Goal: Information Seeking & Learning: Learn about a topic

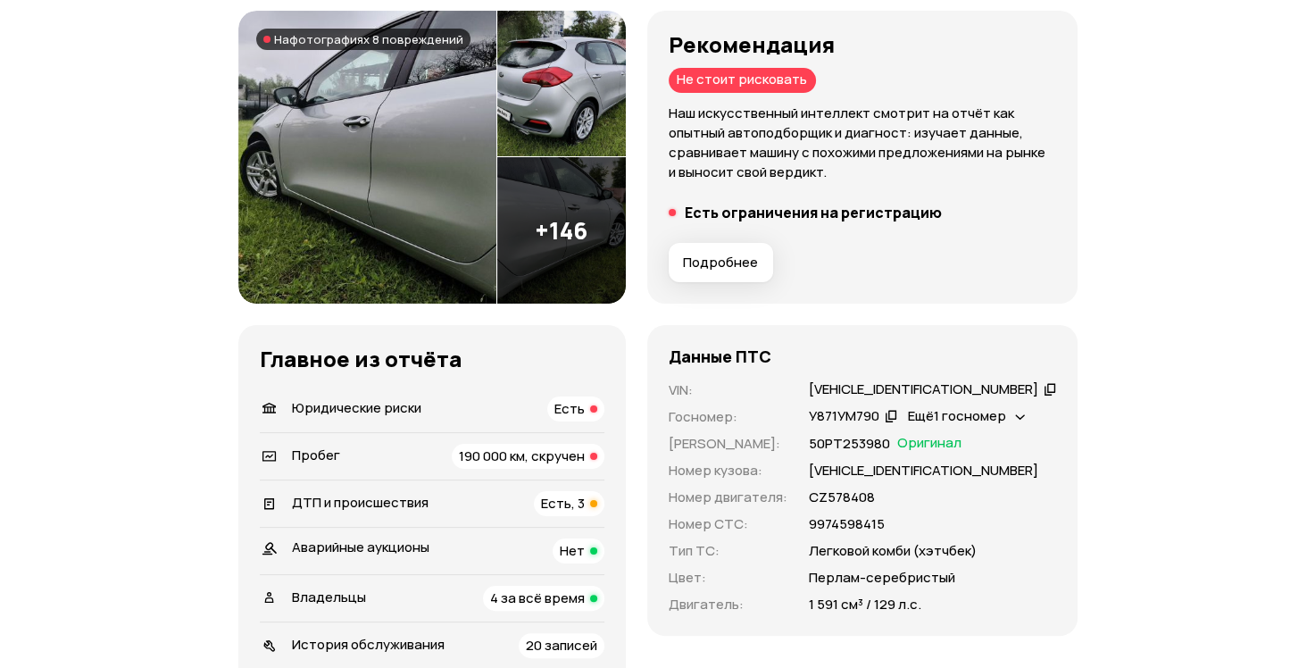
scroll to position [268, 0]
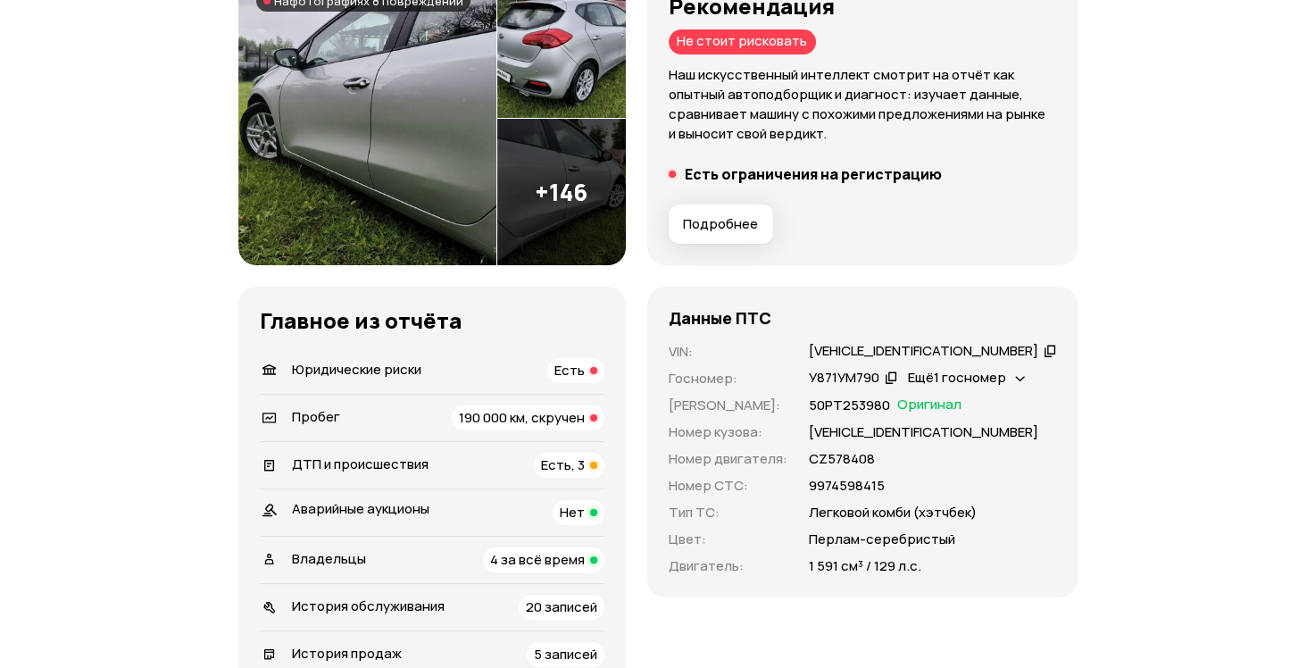
click at [570, 424] on span "190 000 км, скручен" at bounding box center [522, 417] width 126 height 19
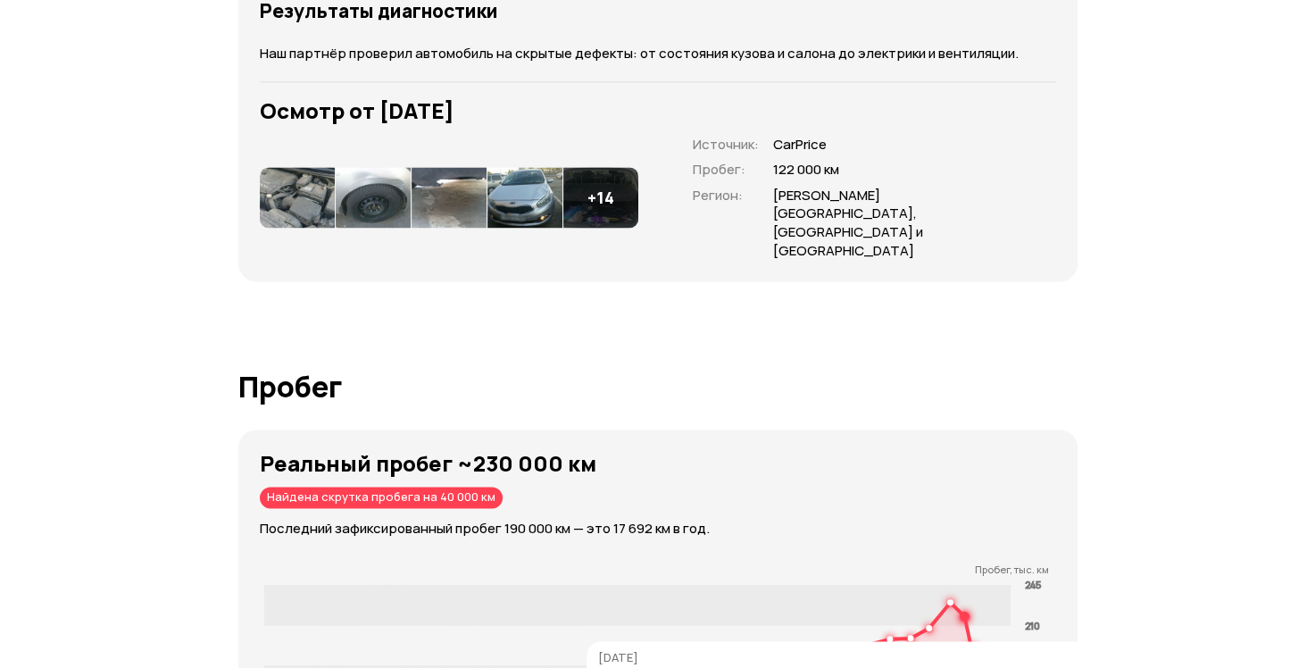
scroll to position [2977, 0]
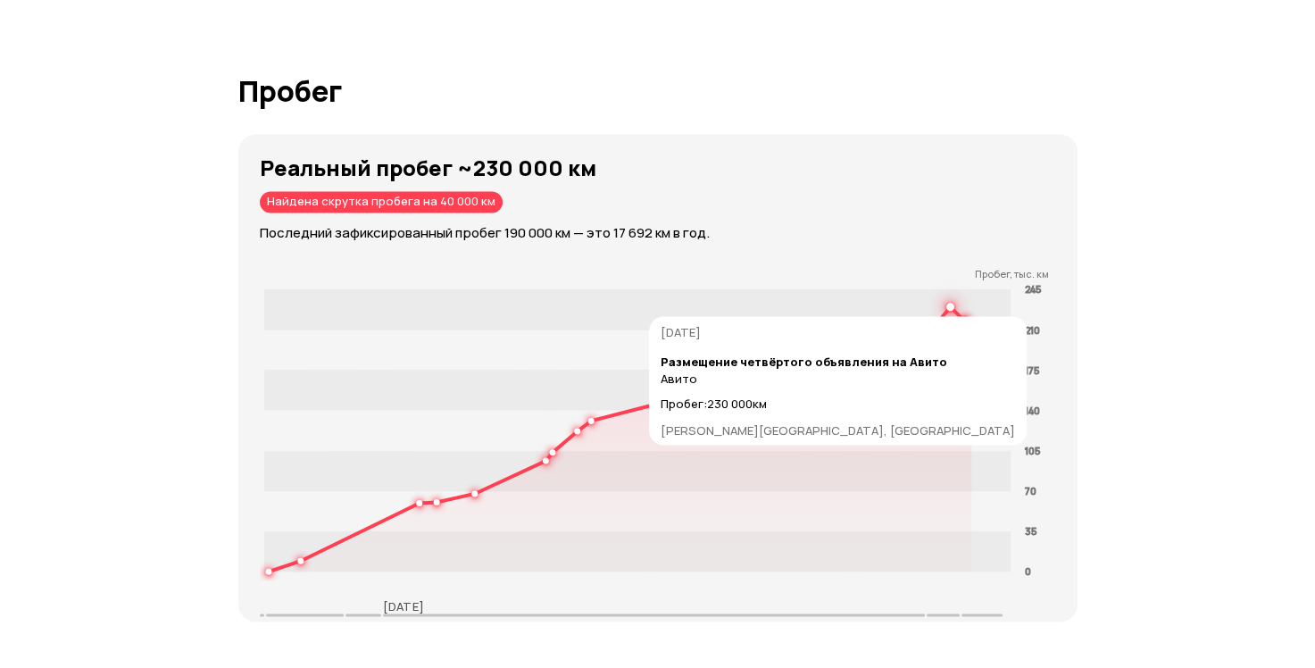
click at [953, 303] on circle at bounding box center [950, 306] width 6 height 6
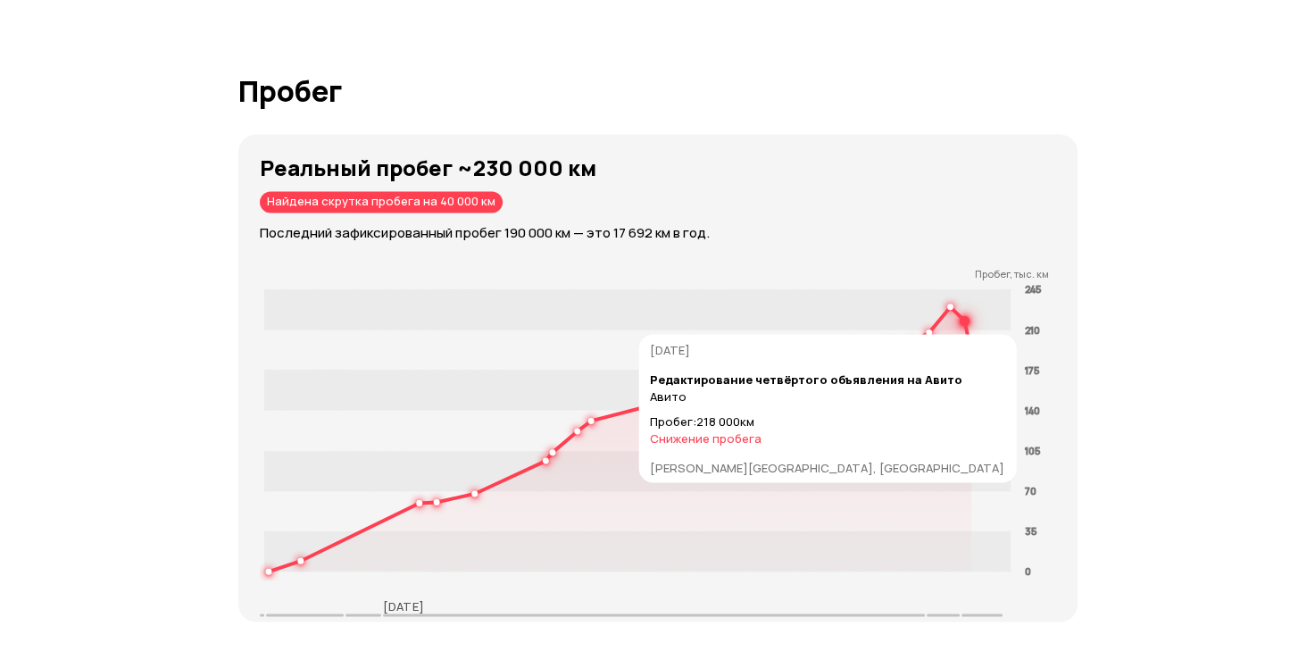
click at [967, 307] on icon at bounding box center [619, 439] width 703 height 265
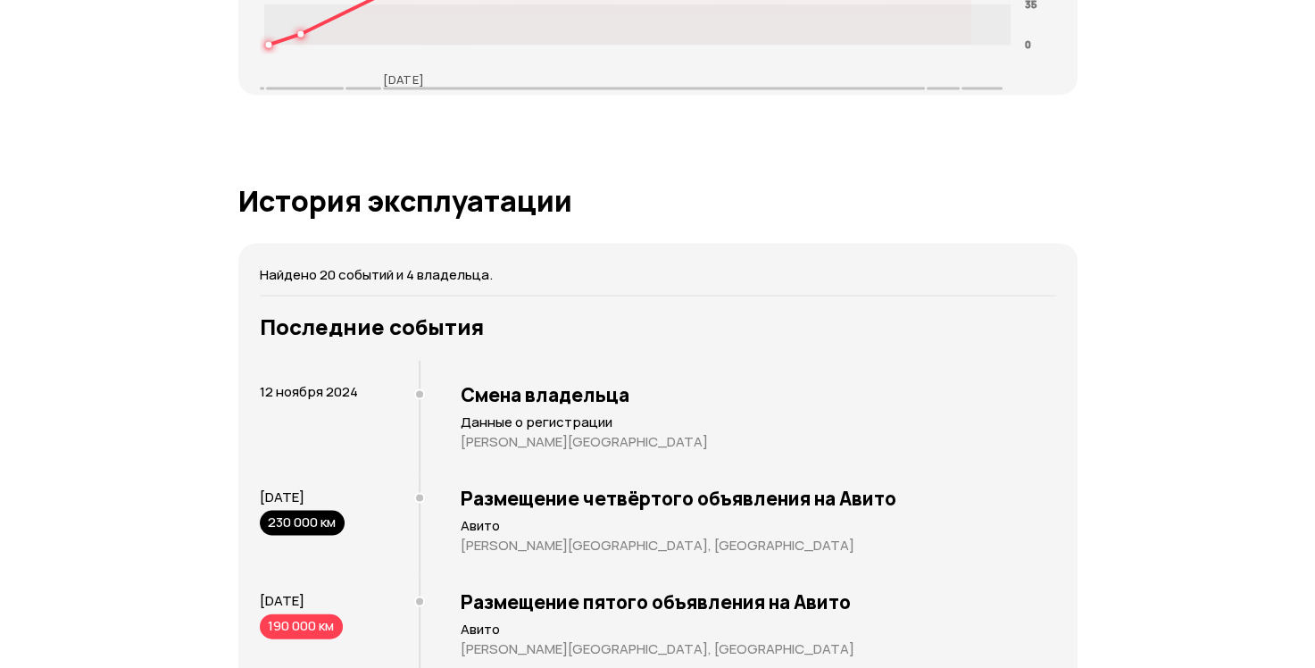
scroll to position [3708, 0]
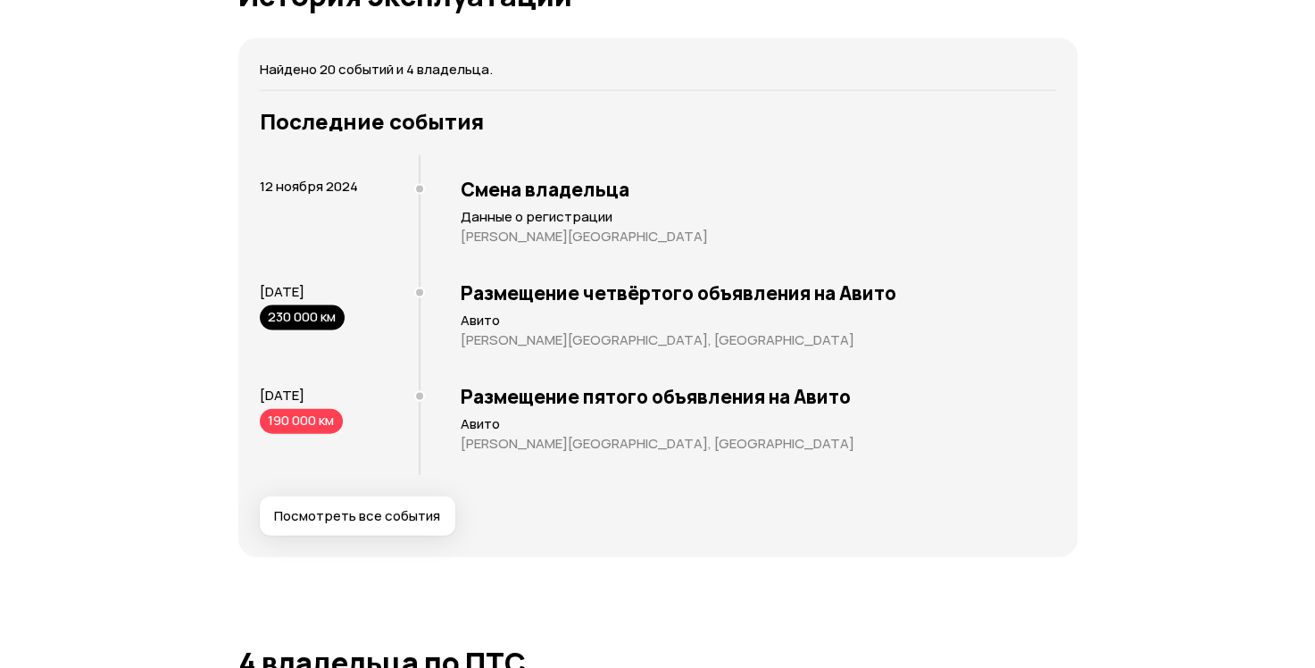
click at [290, 282] on span "[DATE]" at bounding box center [282, 291] width 45 height 19
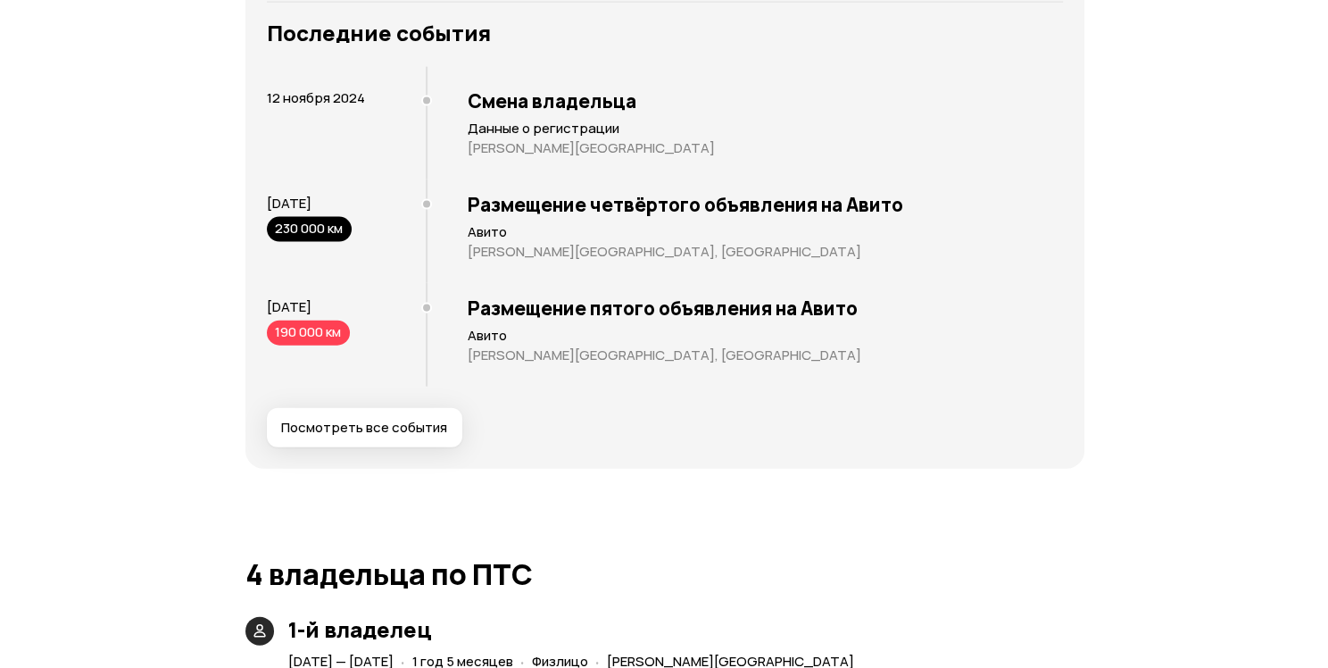
scroll to position [3797, 0]
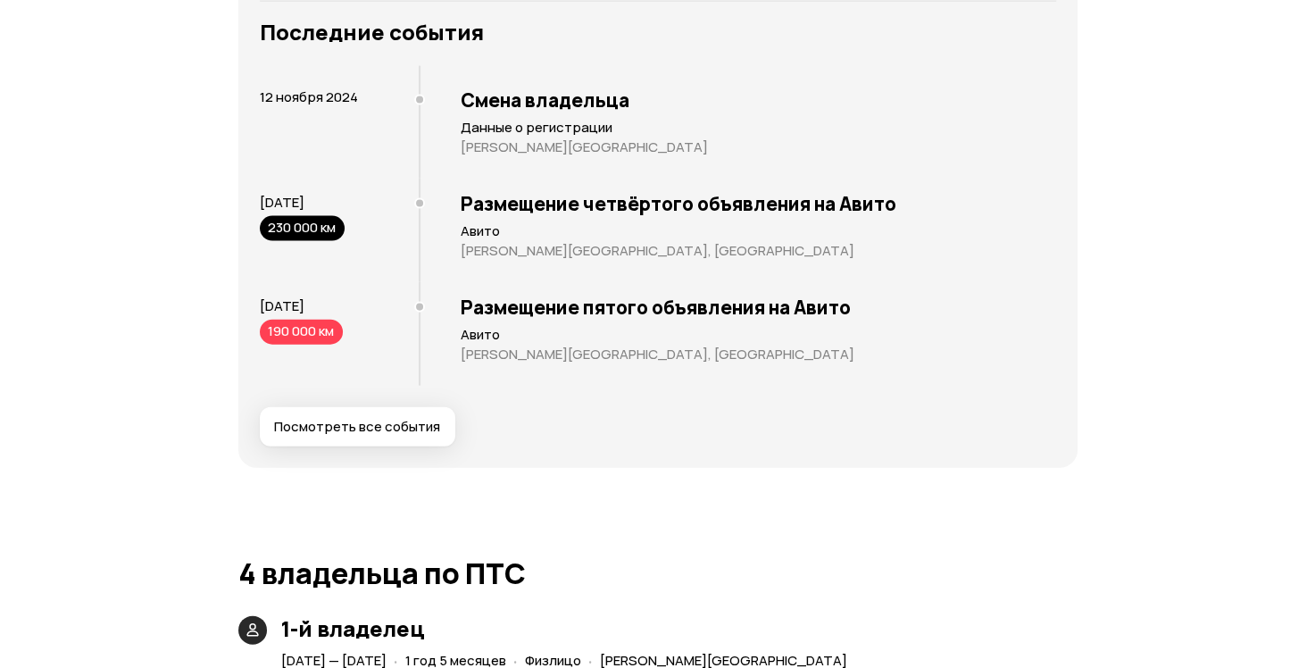
click at [331, 407] on button "Посмотреть все события" at bounding box center [357, 426] width 195 height 39
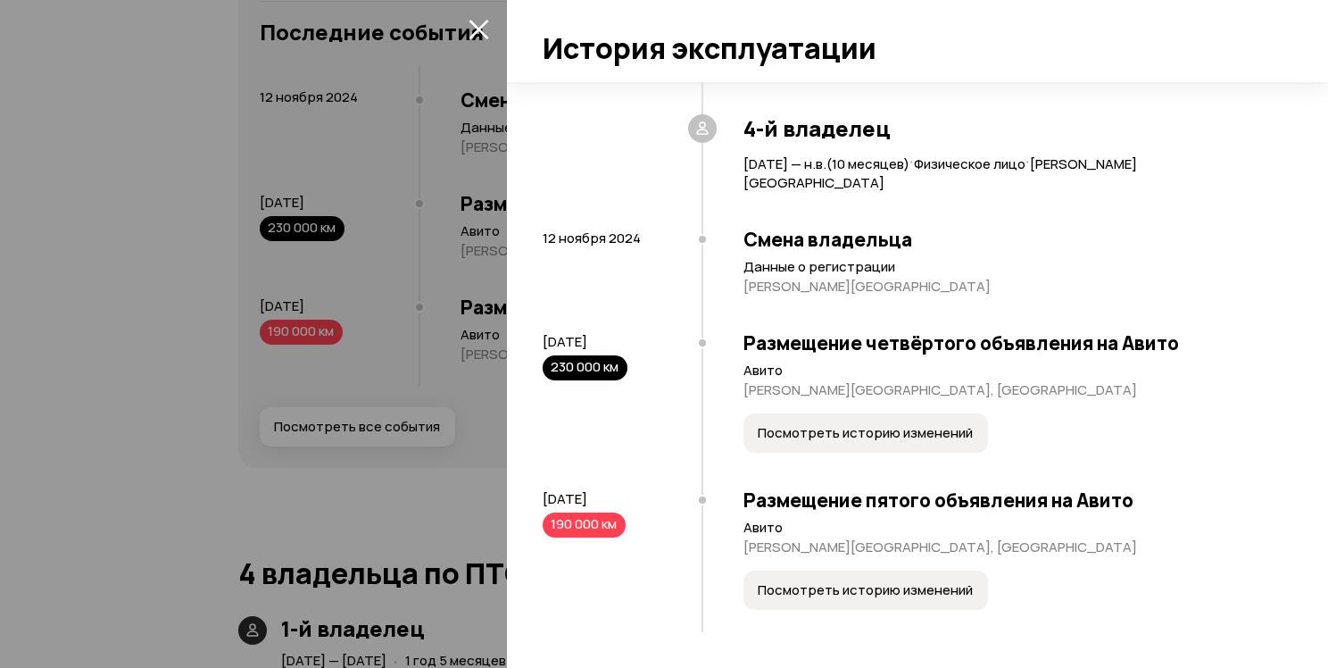
scroll to position [2456, 0]
click at [887, 431] on span "Посмотреть историю изменений" at bounding box center [865, 433] width 215 height 18
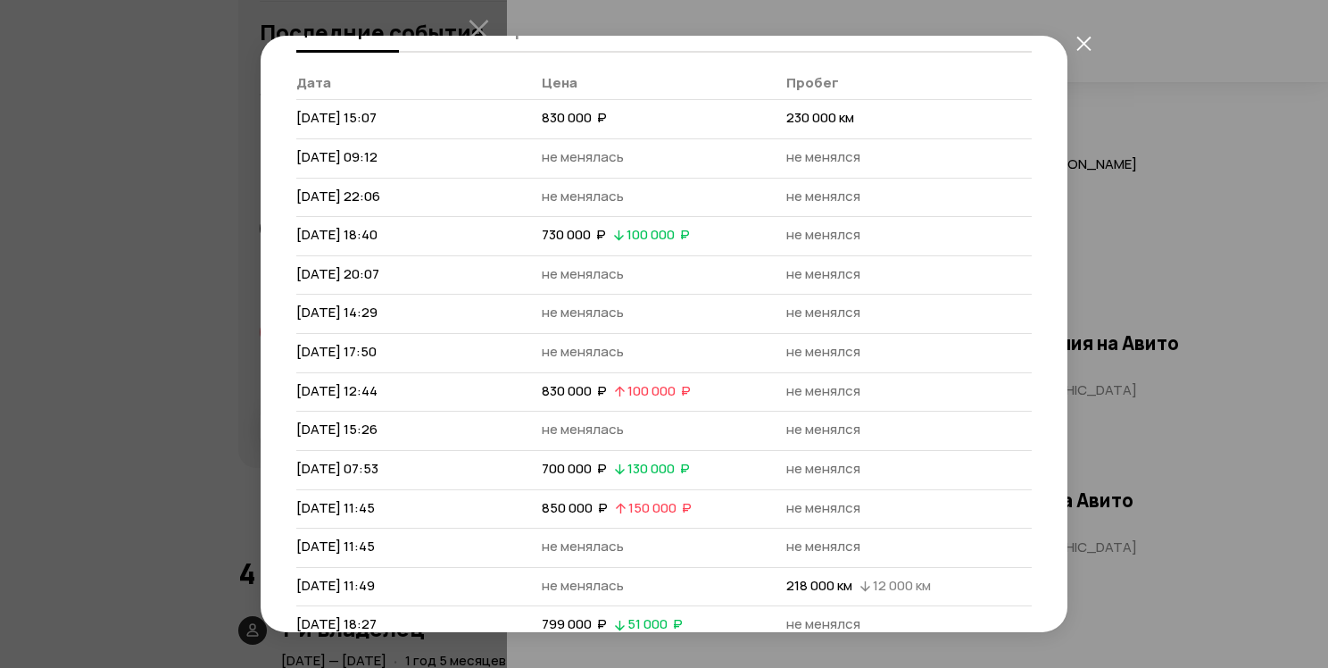
scroll to position [271, 0]
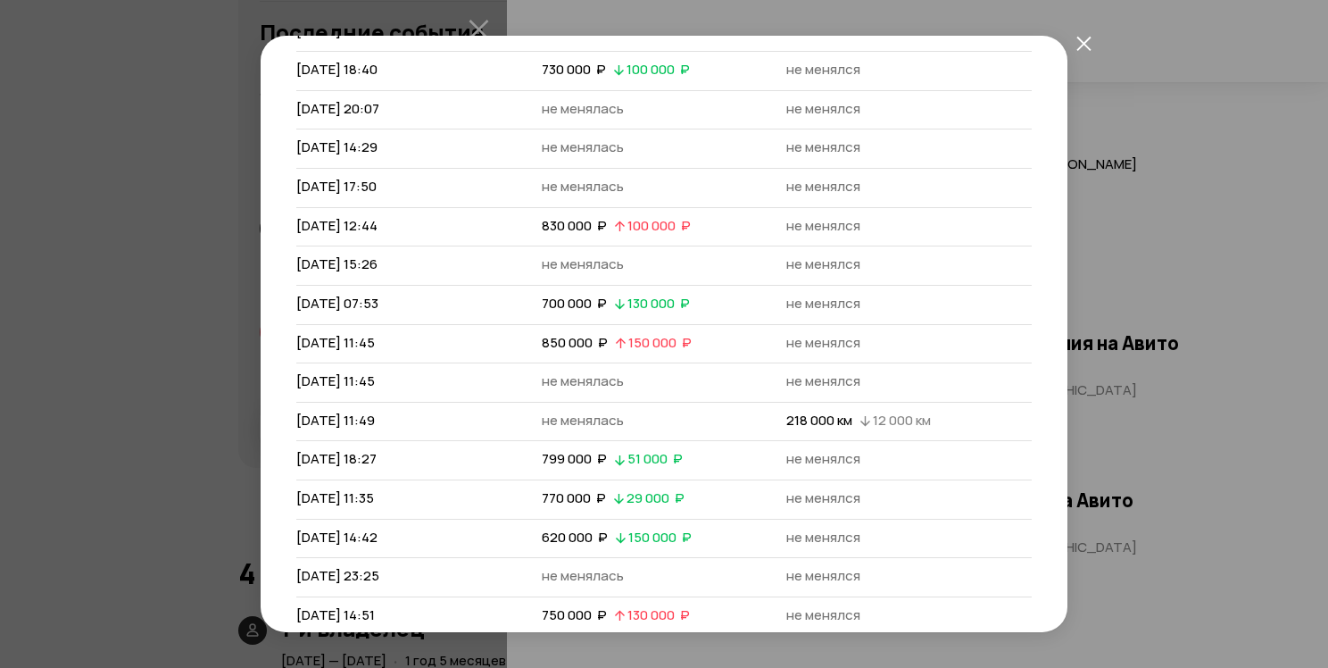
click at [1086, 51] on button "закрыть" at bounding box center [1084, 43] width 32 height 32
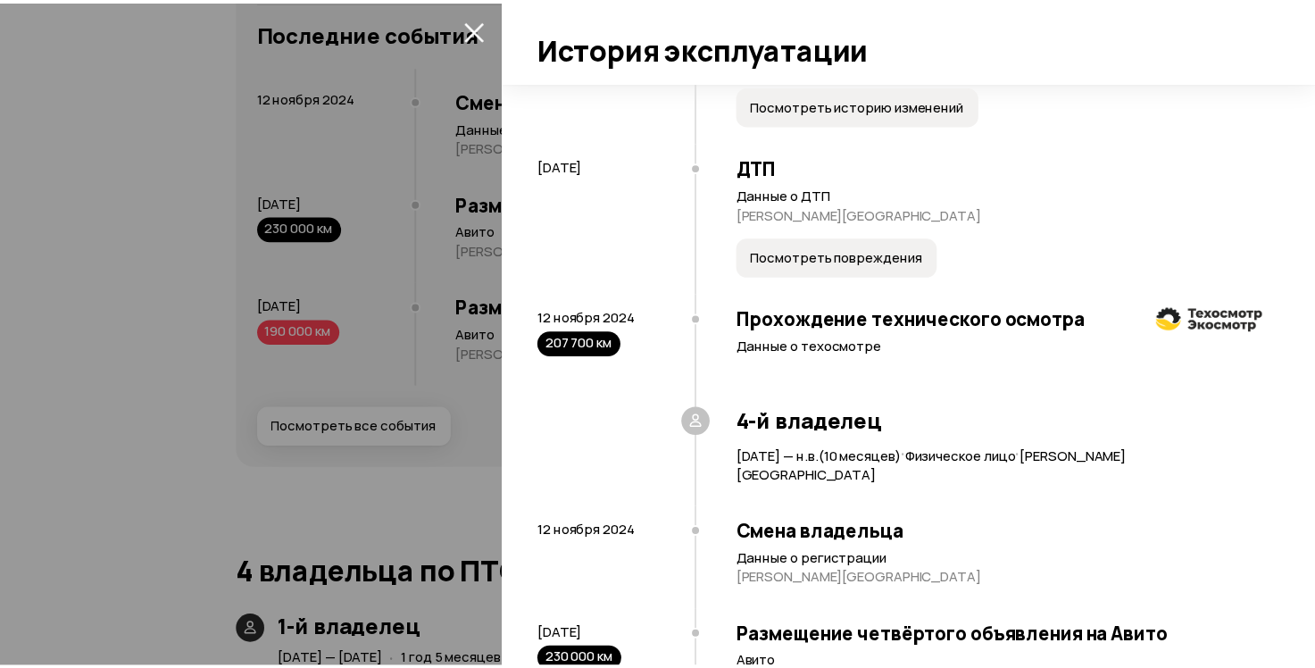
scroll to position [1921, 0]
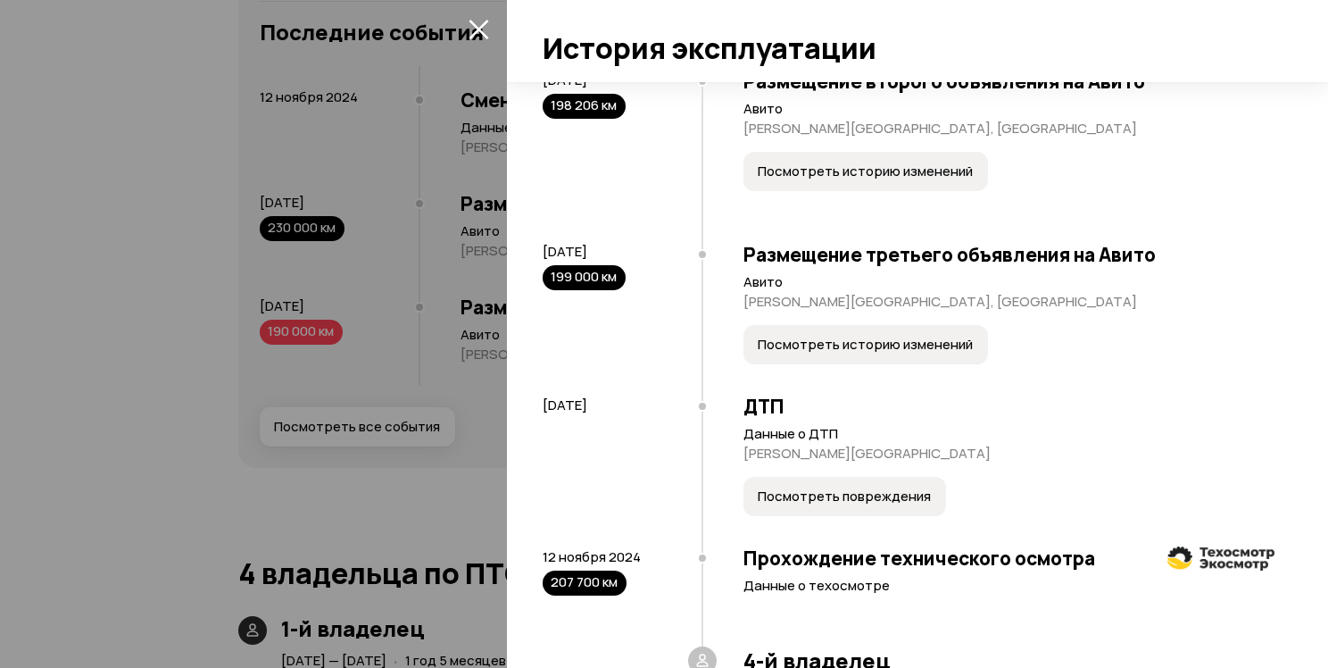
click at [413, 229] on div at bounding box center [664, 334] width 1328 height 668
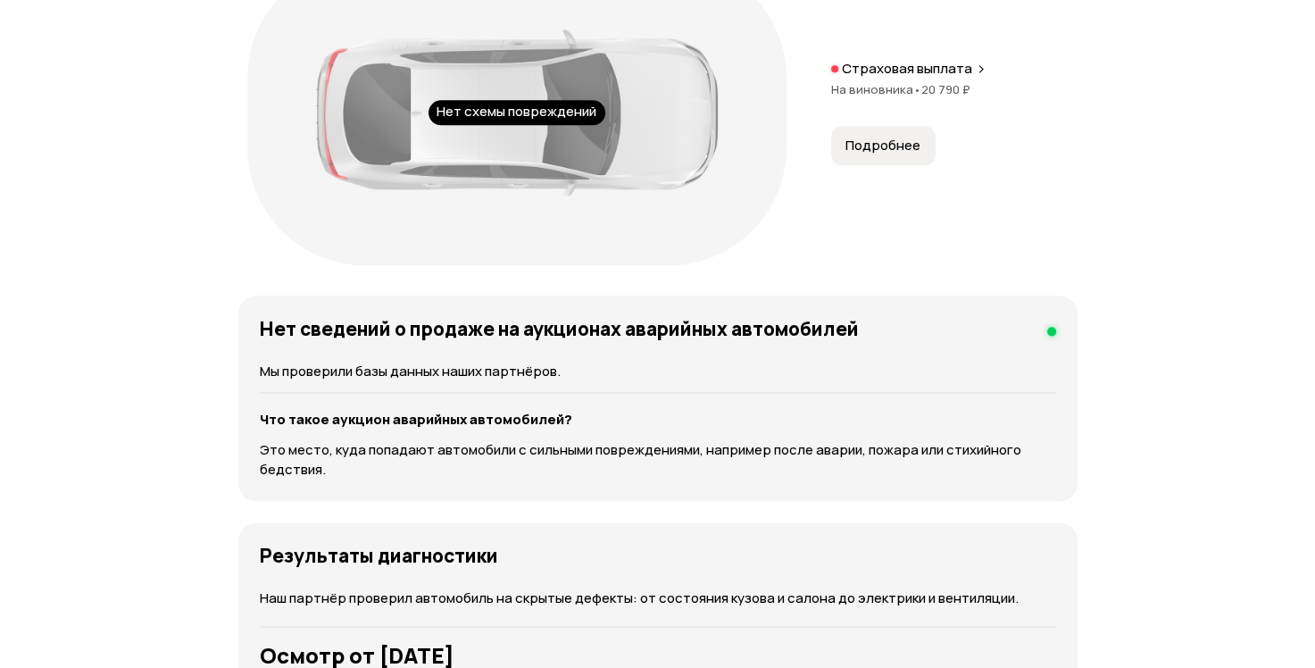
scroll to position [2280, 0]
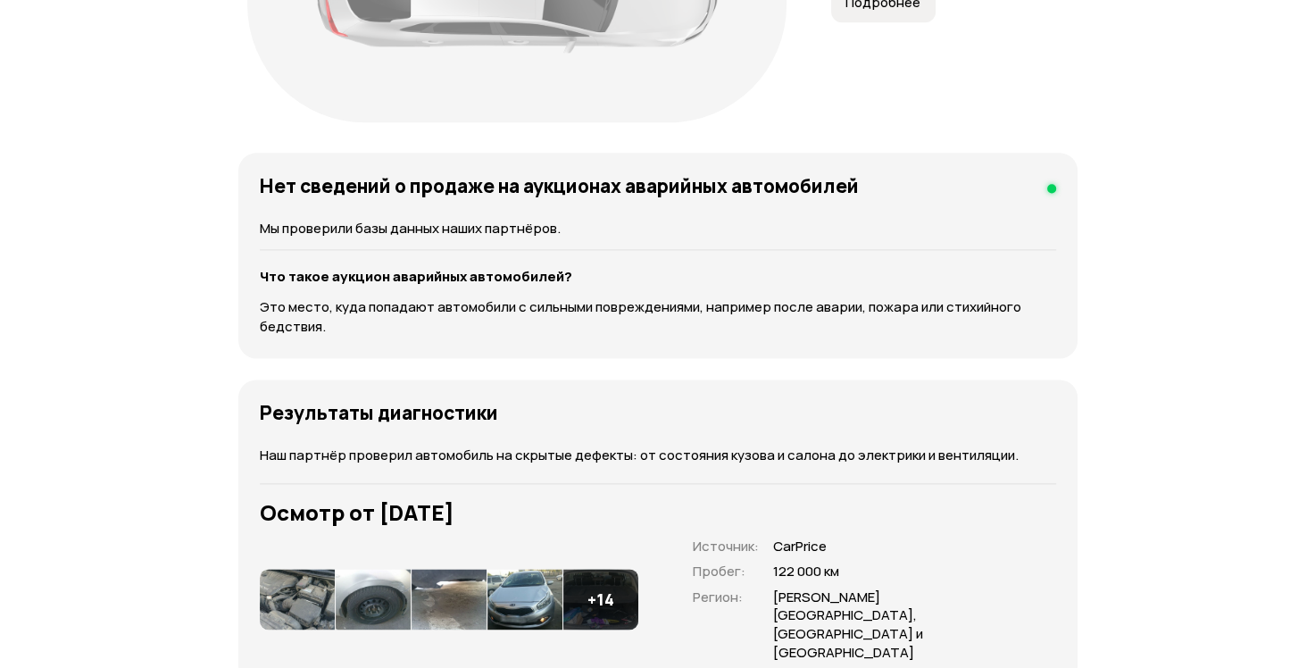
click at [343, 569] on img at bounding box center [373, 599] width 75 height 61
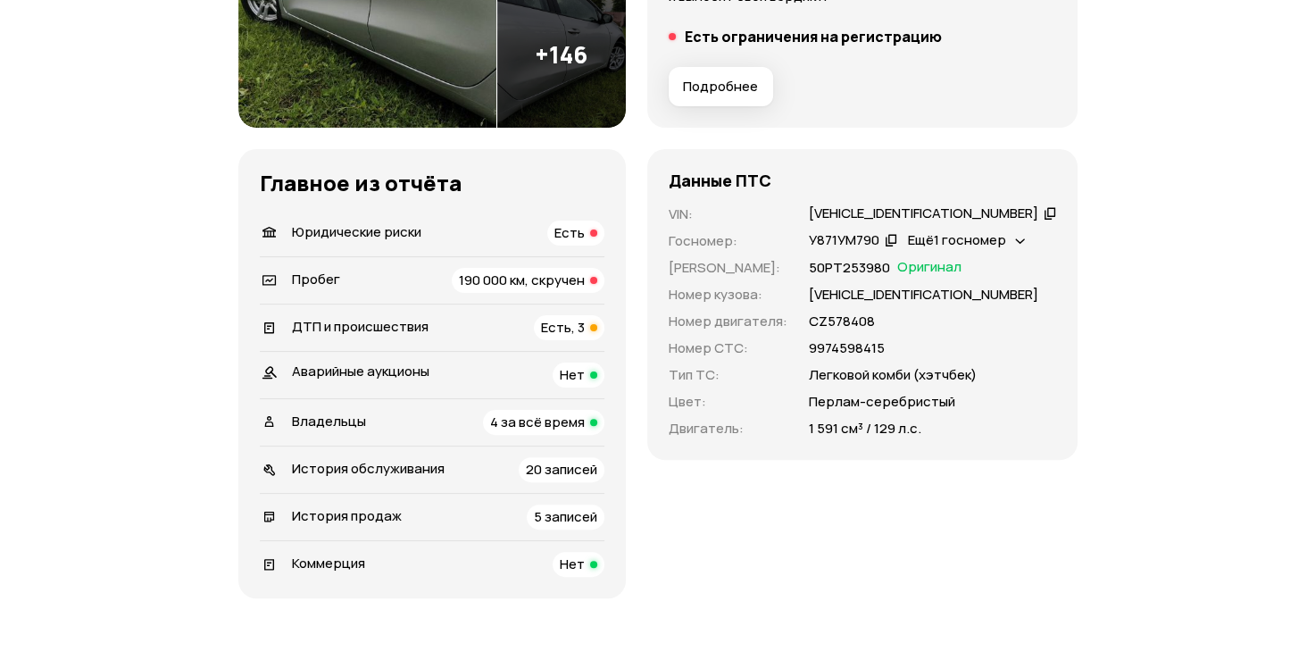
scroll to position [0, 0]
